Goal: Find specific page/section: Find specific page/section

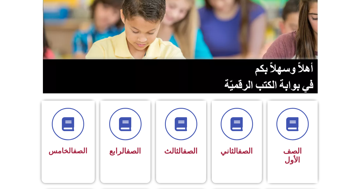
scroll to position [78, 0]
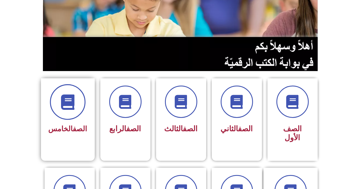
click at [72, 104] on icon at bounding box center [67, 101] width 15 height 15
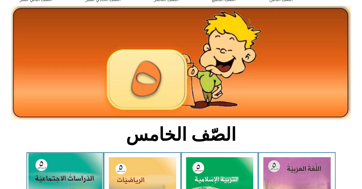
scroll to position [33, 0]
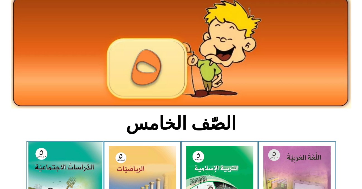
click at [66, 168] on img at bounding box center [65, 187] width 74 height 91
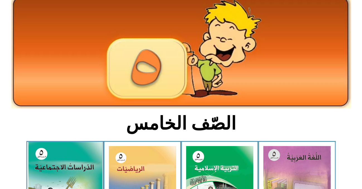
click at [70, 164] on img at bounding box center [65, 187] width 74 height 91
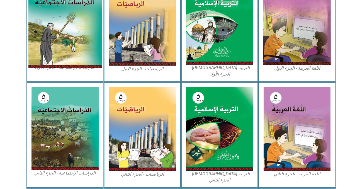
click at [89, 23] on img at bounding box center [65, 22] width 74 height 91
click at [40, 30] on img at bounding box center [65, 22] width 74 height 91
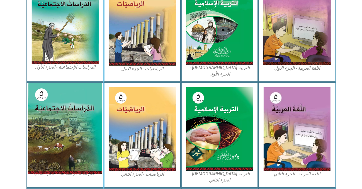
click at [60, 116] on img at bounding box center [65, 128] width 74 height 91
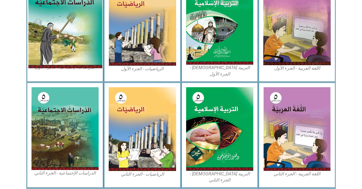
click at [59, 16] on img at bounding box center [65, 22] width 74 height 91
click at [92, 24] on img at bounding box center [65, 22] width 74 height 91
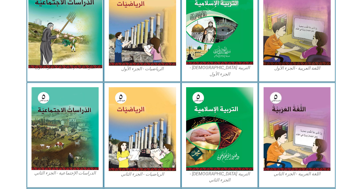
click at [72, 60] on img at bounding box center [65, 22] width 74 height 91
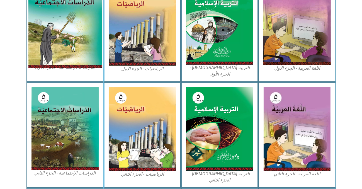
click at [72, 60] on img at bounding box center [65, 22] width 74 height 91
click at [92, 34] on img at bounding box center [65, 22] width 74 height 91
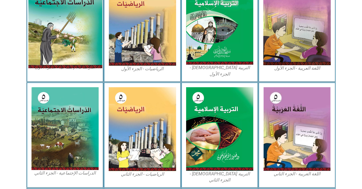
click at [92, 34] on img at bounding box center [65, 22] width 74 height 91
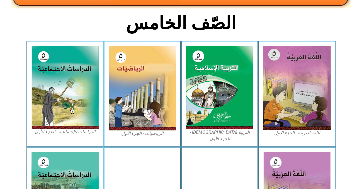
scroll to position [178, 0]
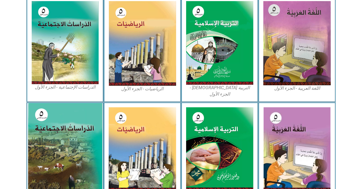
click at [79, 126] on img at bounding box center [65, 148] width 74 height 91
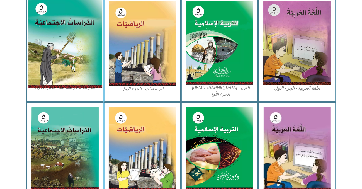
click at [85, 11] on img at bounding box center [65, 42] width 74 height 91
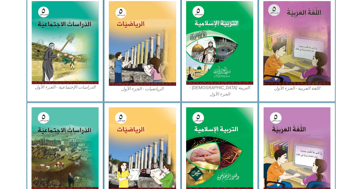
click at [70, 90] on figcaption "الدراسات الإجتماعية - الجزء الأول​" at bounding box center [64, 87] width 67 height 6
click at [52, 90] on figcaption "الدراسات الإجتماعية - الجزء الأول​" at bounding box center [64, 87] width 67 height 6
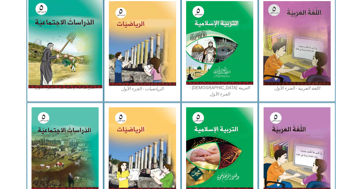
click at [65, 60] on img at bounding box center [65, 42] width 74 height 91
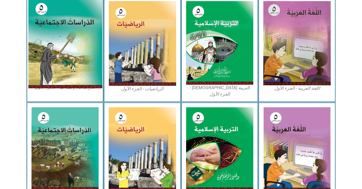
click at [65, 60] on img at bounding box center [65, 42] width 74 height 91
click at [58, 55] on img at bounding box center [65, 42] width 74 height 91
click at [55, 79] on img at bounding box center [65, 42] width 74 height 91
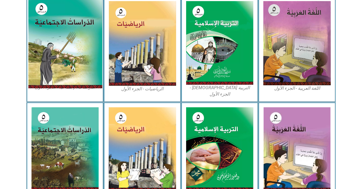
click at [55, 79] on img at bounding box center [65, 42] width 74 height 91
click at [86, 53] on img at bounding box center [65, 42] width 74 height 91
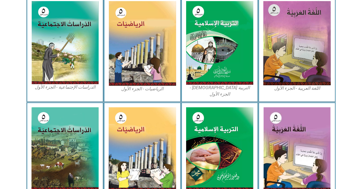
click at [64, 90] on figcaption "الدراسات الإجتماعية - الجزء الأول​" at bounding box center [64, 87] width 67 height 6
